Goal: Transaction & Acquisition: Obtain resource

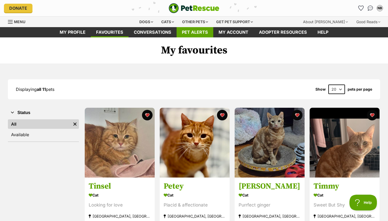
click at [191, 34] on link "Pet alerts" at bounding box center [195, 32] width 37 height 10
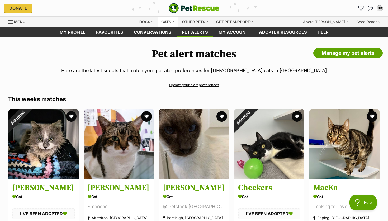
click at [166, 22] on div "Cats" at bounding box center [168, 22] width 20 height 11
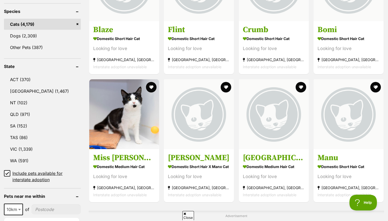
scroll to position [247, 0]
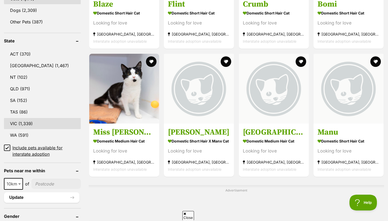
click at [16, 121] on link "VIC (1,339)" at bounding box center [42, 123] width 77 height 11
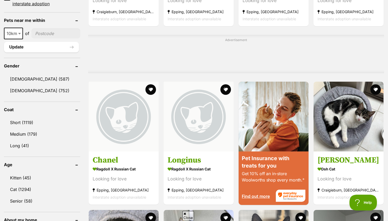
scroll to position [399, 0]
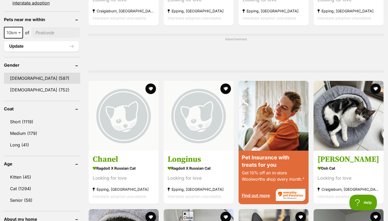
click at [26, 75] on link "Male (587)" at bounding box center [42, 78] width 76 height 11
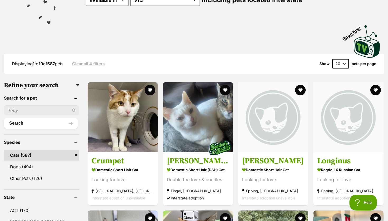
scroll to position [89, 0]
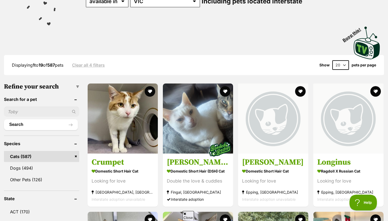
select select "60"
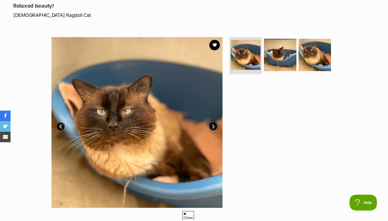
scroll to position [74, 0]
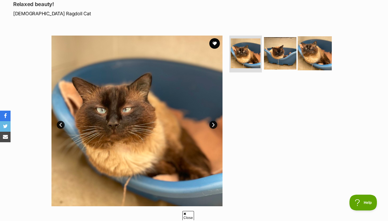
click at [315, 51] on img at bounding box center [315, 53] width 34 height 34
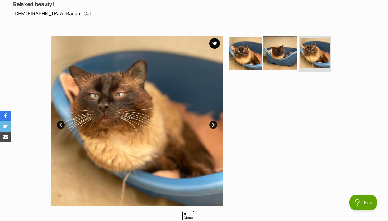
click at [283, 51] on img at bounding box center [280, 53] width 34 height 34
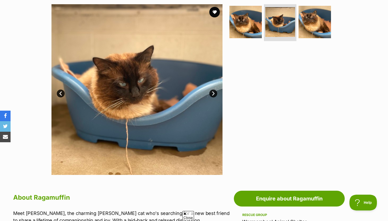
scroll to position [106, 0]
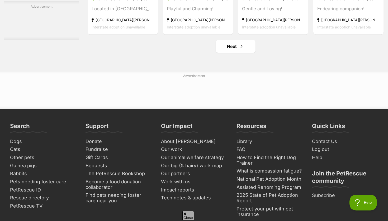
scroll to position [2520, 0]
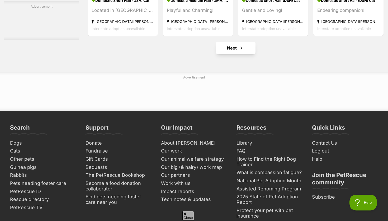
click at [237, 54] on link "Next" at bounding box center [236, 48] width 40 height 13
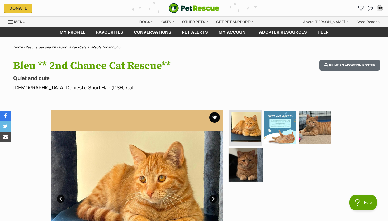
click at [242, 169] on img at bounding box center [246, 165] width 34 height 34
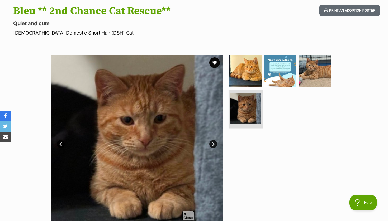
scroll to position [65, 0]
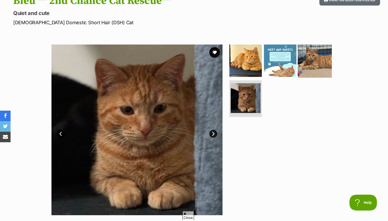
click at [301, 69] on img at bounding box center [315, 61] width 34 height 34
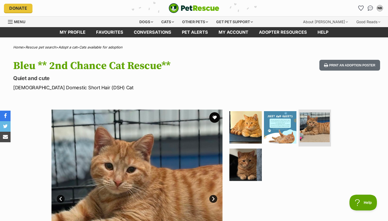
scroll to position [0, 0]
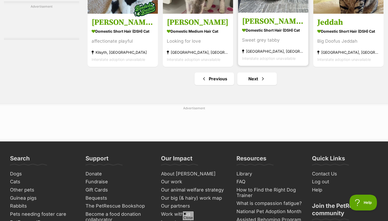
scroll to position [2495, 0]
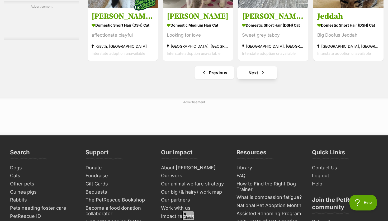
click at [250, 79] on link "Next" at bounding box center [257, 73] width 40 height 13
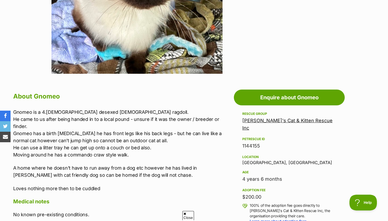
scroll to position [207, 0]
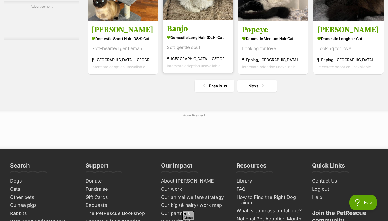
scroll to position [2518, 0]
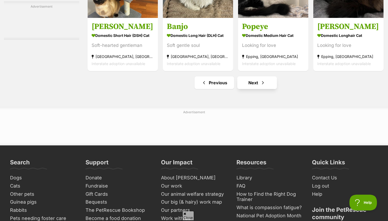
click at [243, 89] on link "Next" at bounding box center [257, 83] width 40 height 13
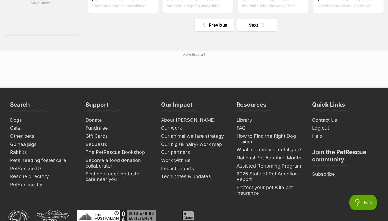
scroll to position [2548, 0]
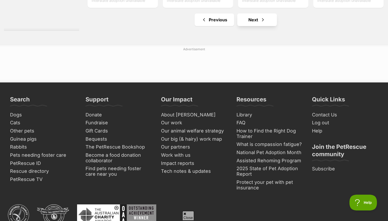
click at [245, 26] on link "Next" at bounding box center [257, 19] width 40 height 13
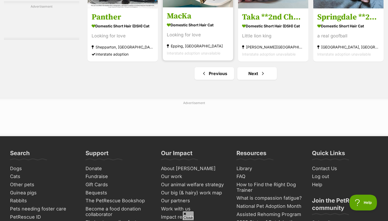
scroll to position [2501, 0]
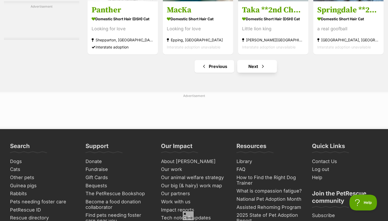
click at [248, 73] on link "Next" at bounding box center [257, 66] width 40 height 13
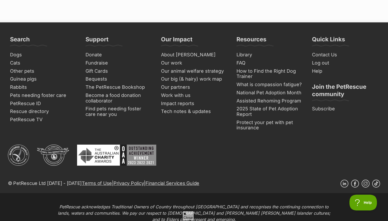
scroll to position [2644, 0]
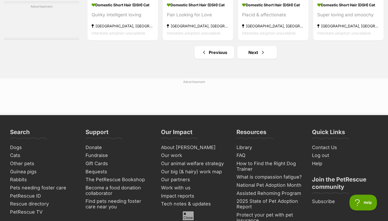
scroll to position [2523, 0]
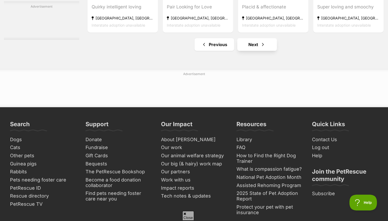
click at [244, 51] on link "Next" at bounding box center [257, 44] width 40 height 13
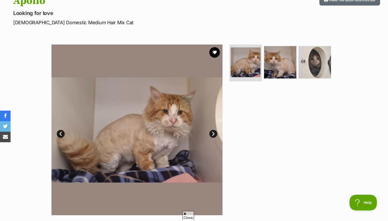
scroll to position [66, 0]
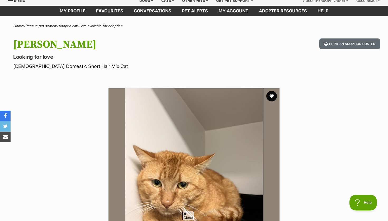
scroll to position [20, 0]
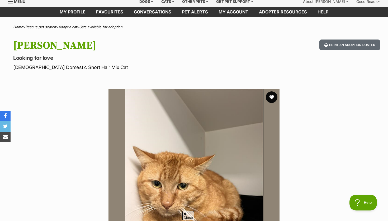
click at [271, 94] on button "favourite" at bounding box center [272, 98] width 12 height 12
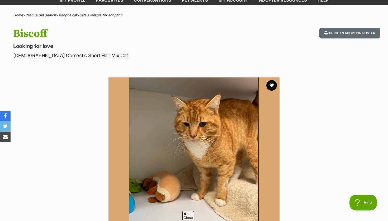
scroll to position [30, 0]
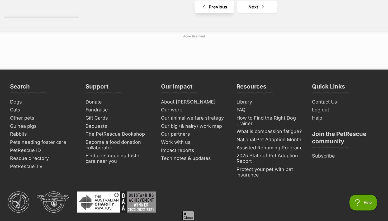
scroll to position [2562, 0]
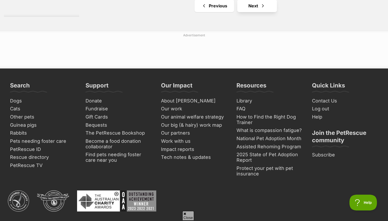
click at [246, 12] on link "Next" at bounding box center [257, 5] width 40 height 13
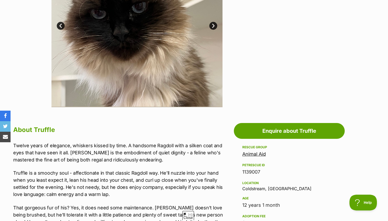
scroll to position [169, 0]
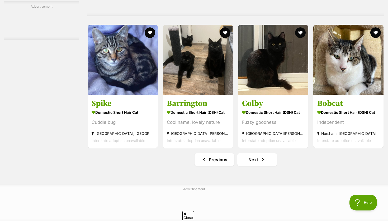
scroll to position [2571, 0]
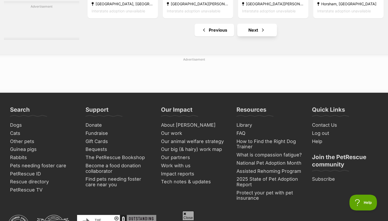
click at [243, 36] on link "Next" at bounding box center [257, 30] width 40 height 13
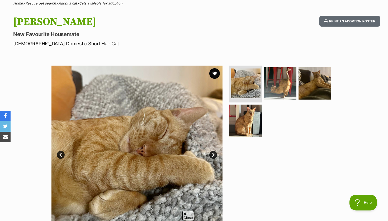
scroll to position [45, 0]
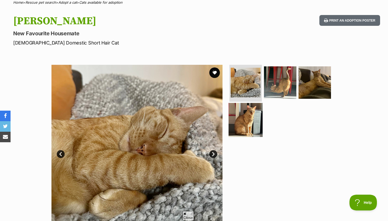
click at [243, 122] on img at bounding box center [246, 120] width 34 height 34
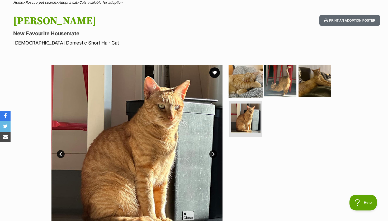
click at [247, 81] on img at bounding box center [246, 81] width 34 height 34
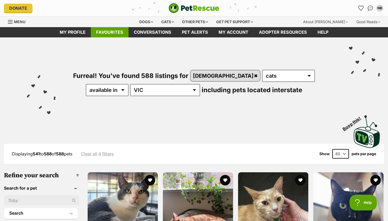
click at [112, 34] on link "Favourites" at bounding box center [110, 32] width 38 height 10
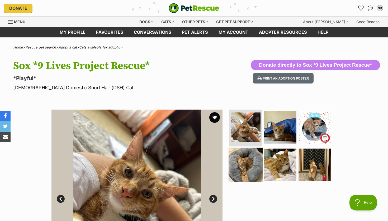
click at [246, 159] on img at bounding box center [246, 165] width 34 height 34
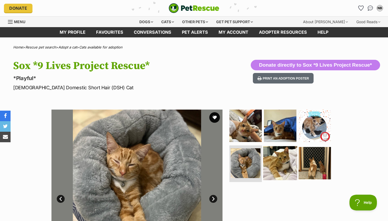
click at [272, 163] on img at bounding box center [280, 163] width 34 height 34
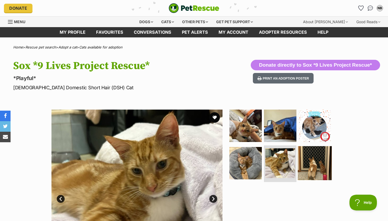
click at [303, 160] on img at bounding box center [315, 163] width 34 height 34
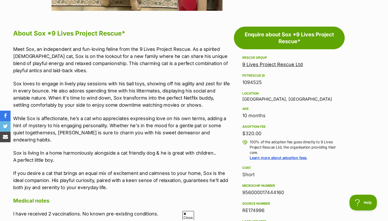
scroll to position [271, 0]
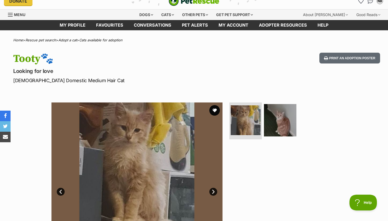
scroll to position [11, 0]
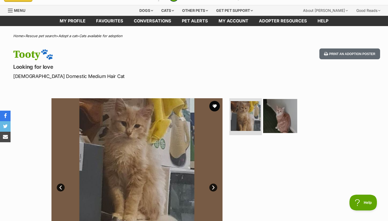
click at [281, 115] on img at bounding box center [280, 116] width 34 height 34
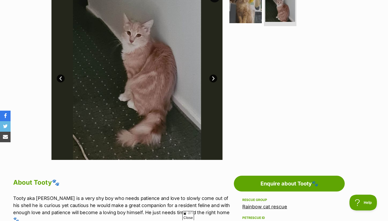
scroll to position [124, 0]
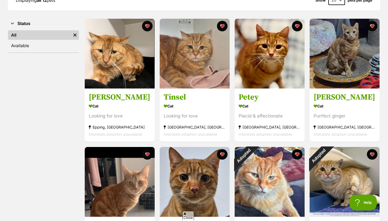
scroll to position [89, 0]
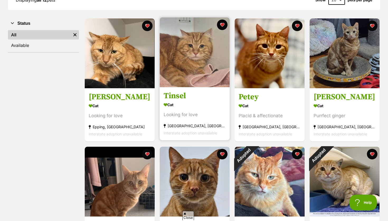
click at [179, 96] on h3 "Tinsel" at bounding box center [195, 96] width 62 height 10
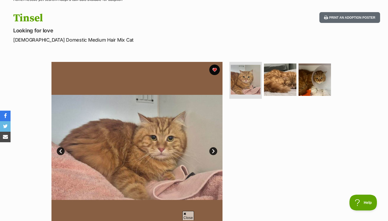
scroll to position [49, 0]
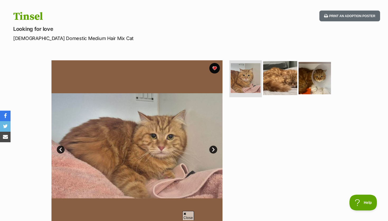
click at [285, 79] on img at bounding box center [280, 78] width 34 height 34
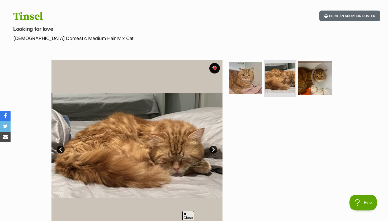
click at [315, 80] on img at bounding box center [315, 78] width 34 height 34
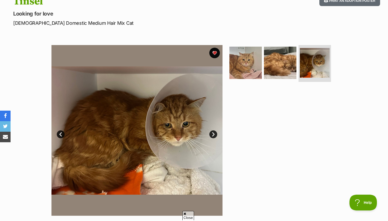
scroll to position [66, 0]
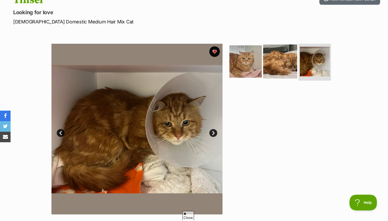
click at [286, 70] on img at bounding box center [280, 62] width 34 height 34
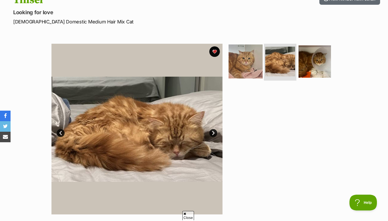
click at [249, 67] on img at bounding box center [246, 62] width 34 height 34
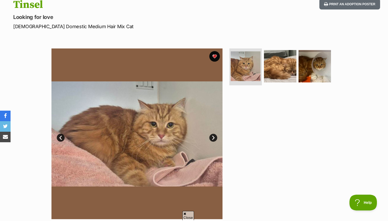
scroll to position [72, 0]
